Goal: Information Seeking & Learning: Learn about a topic

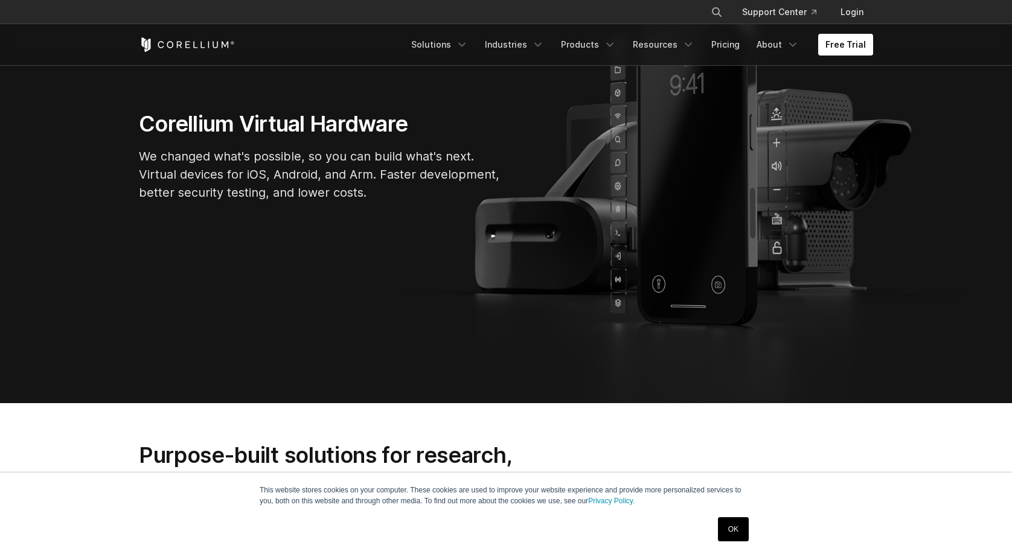
click at [740, 531] on link "OK" at bounding box center [733, 530] width 31 height 24
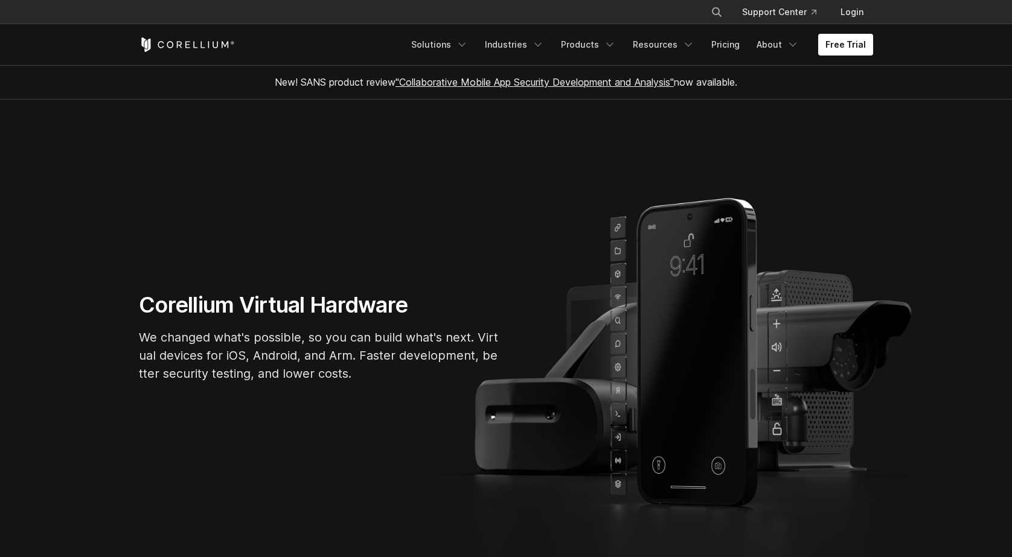
click at [810, 162] on section "Corellium Virtual Hardware We changed what's possible, so you can build what's …" at bounding box center [506, 342] width 1012 height 485
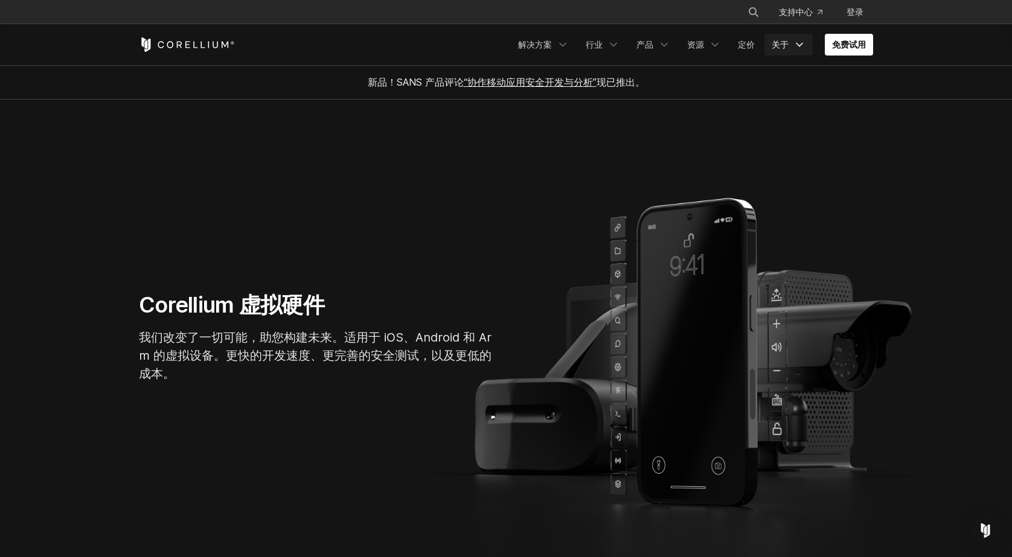
click at [787, 45] on font "关于" at bounding box center [780, 44] width 17 height 10
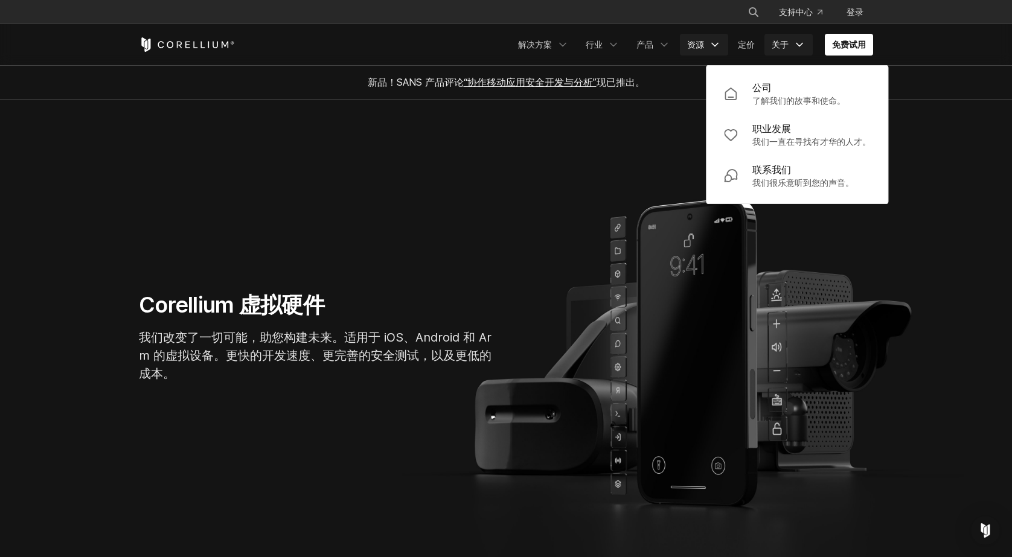
click at [708, 44] on link "资源" at bounding box center [704, 45] width 48 height 22
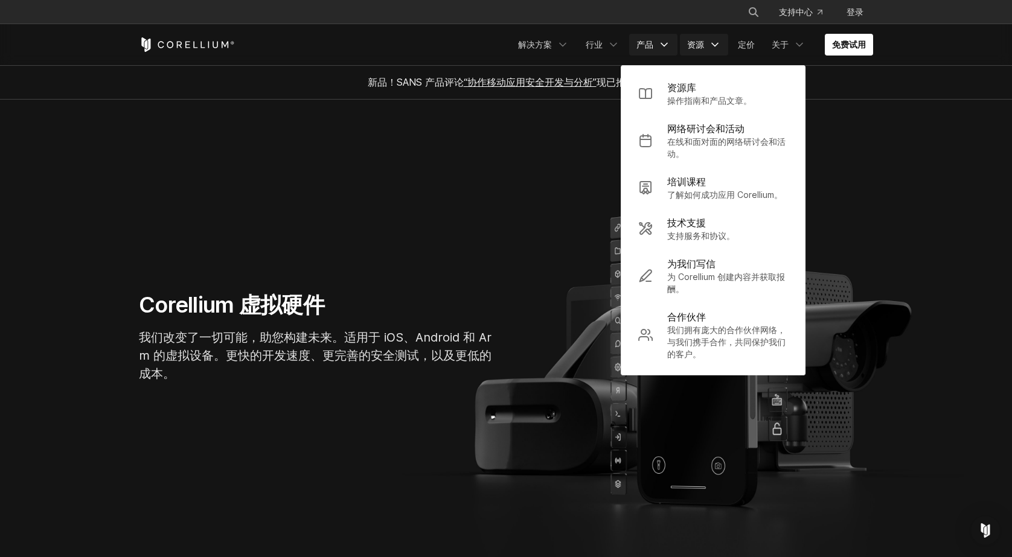
click at [657, 42] on link "产品" at bounding box center [653, 45] width 48 height 22
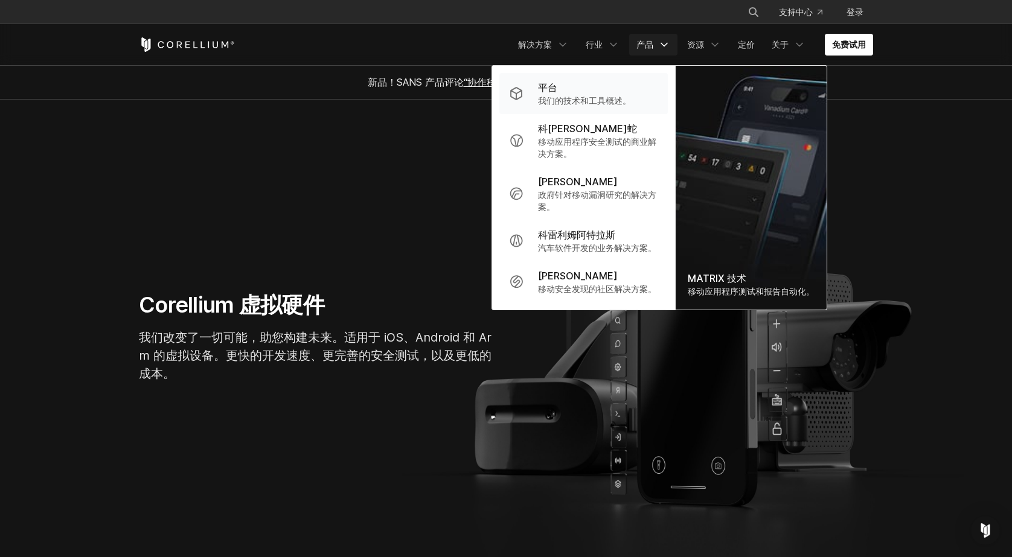
click at [589, 92] on div "平台" at bounding box center [584, 87] width 93 height 14
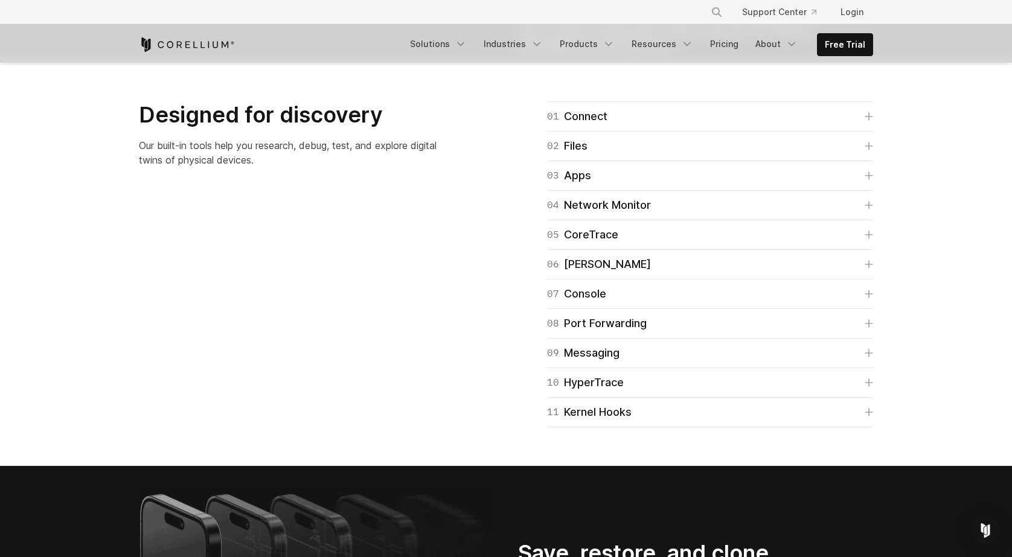
scroll to position [1812, 0]
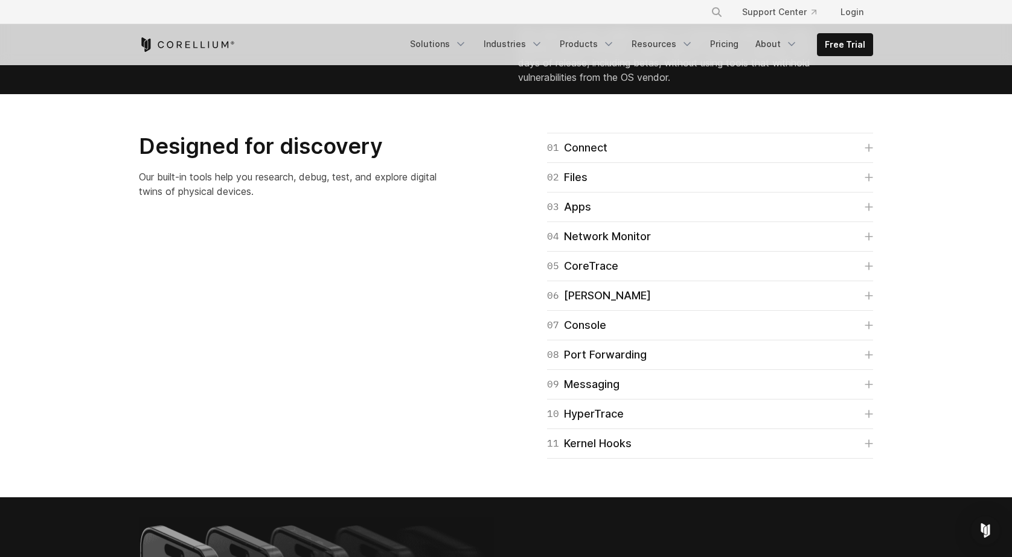
drag, startPoint x: 406, startPoint y: 199, endPoint x: 466, endPoint y: 199, distance: 59.8
click at [320, 46] on video "Your browser does not support the video tag." at bounding box center [229, 0] width 181 height 91
drag, startPoint x: 456, startPoint y: 239, endPoint x: 389, endPoint y: 237, distance: 67.0
click at [320, 46] on video "Your browser does not support the video tag." at bounding box center [229, 0] width 181 height 91
drag, startPoint x: 390, startPoint y: 280, endPoint x: 460, endPoint y: 283, distance: 70.1
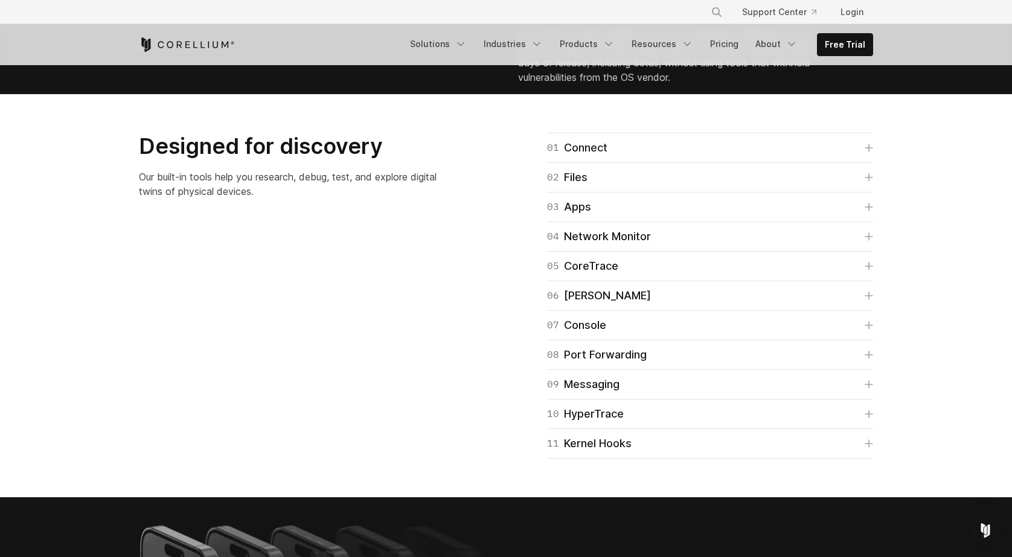
click at [320, 46] on video "Your browser does not support the video tag." at bounding box center [229, 0] width 181 height 91
drag, startPoint x: 494, startPoint y: 328, endPoint x: 492, endPoint y: 322, distance: 6.3
click at [494, 48] on div "Your browser does not support the video tag." at bounding box center [316, 1] width 379 height 93
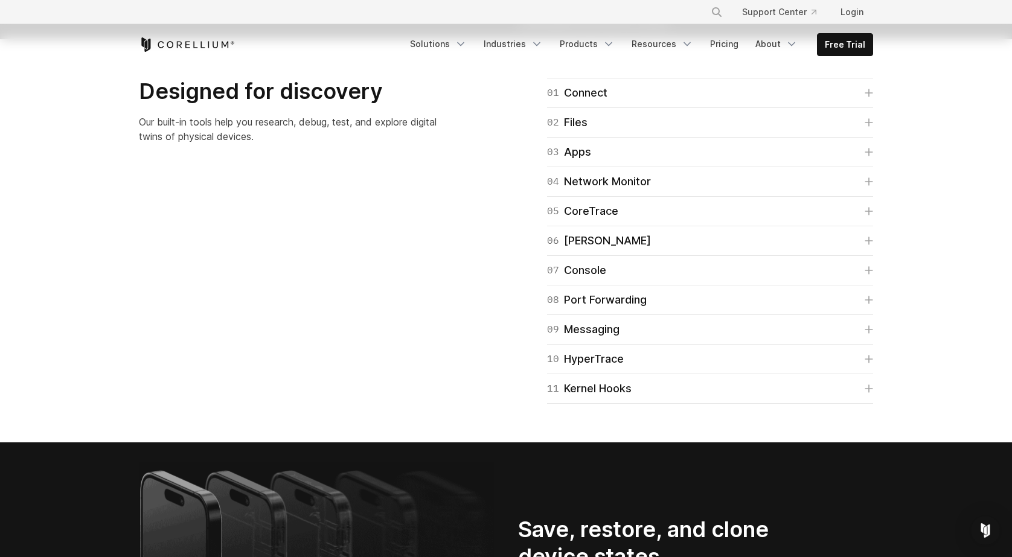
scroll to position [1872, 0]
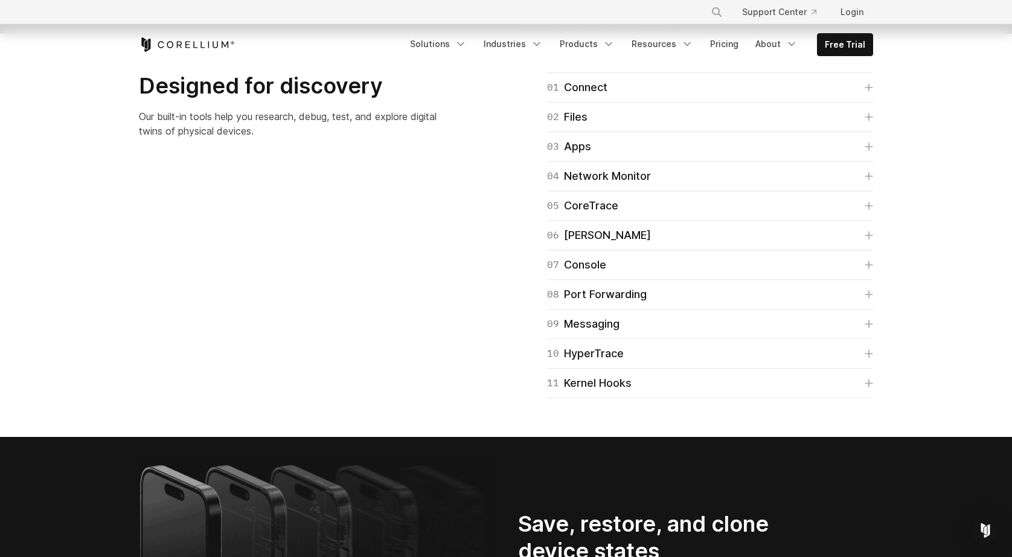
drag, startPoint x: 406, startPoint y: 268, endPoint x: 461, endPoint y: 275, distance: 56.0
drag, startPoint x: 449, startPoint y: 219, endPoint x: 403, endPoint y: 219, distance: 45.9
drag, startPoint x: 434, startPoint y: 175, endPoint x: 393, endPoint y: 176, distance: 41.1
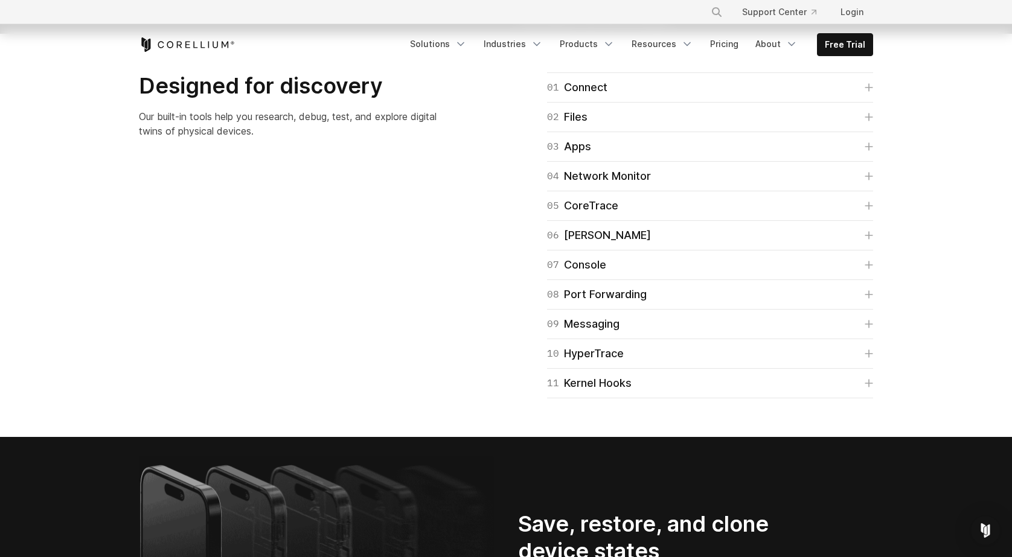
drag, startPoint x: 419, startPoint y: 135, endPoint x: 505, endPoint y: 135, distance: 85.8
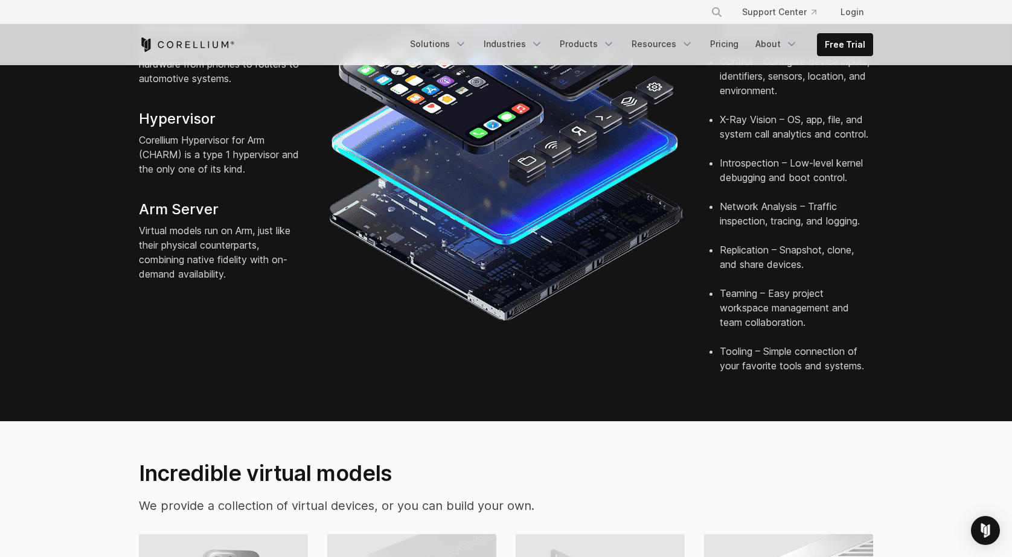
scroll to position [423, 0]
